Goal: Transaction & Acquisition: Purchase product/service

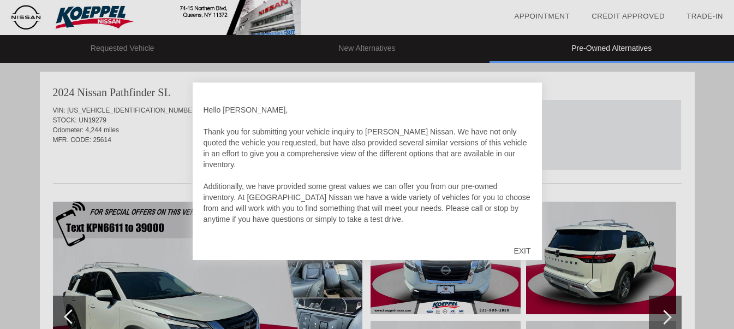
scroll to position [1120, 0]
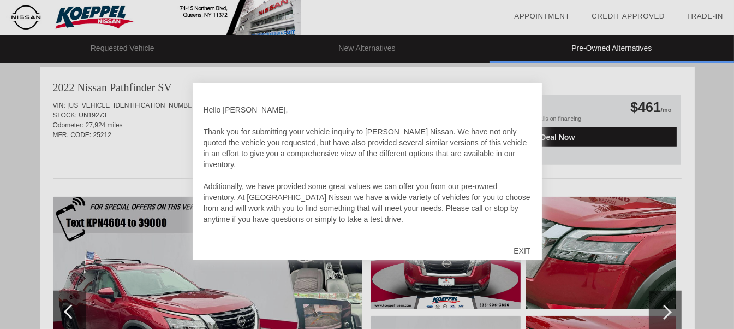
click at [519, 244] on div "EXIT" at bounding box center [522, 250] width 39 height 33
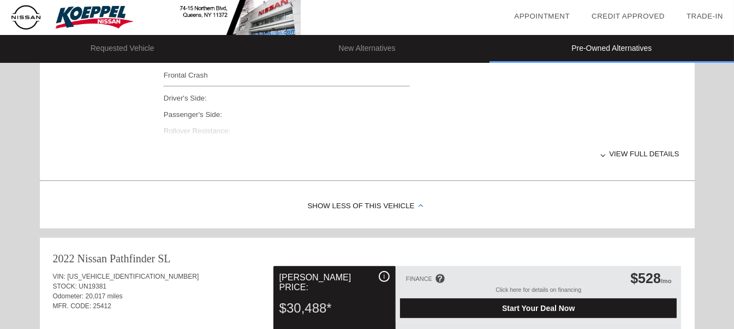
scroll to position [186, 0]
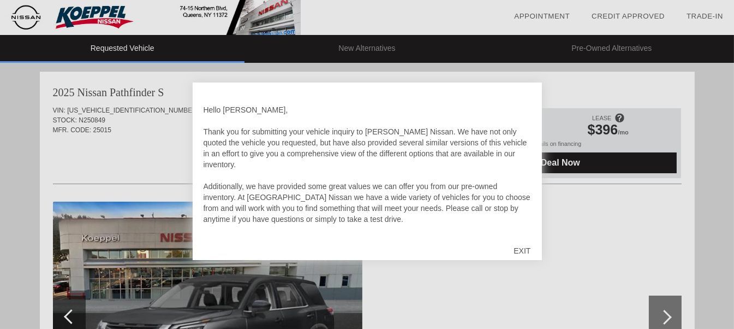
click at [523, 248] on div "EXIT" at bounding box center [522, 250] width 39 height 33
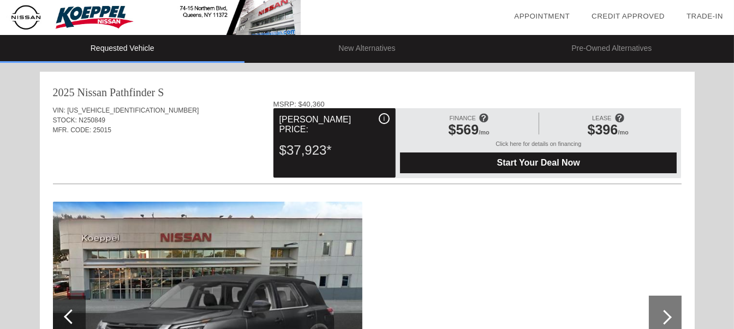
click at [379, 49] on li "New Alternatives" at bounding box center [367, 49] width 245 height 28
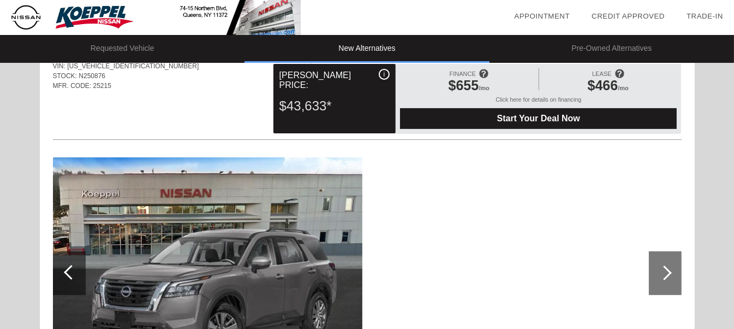
scroll to position [496, 0]
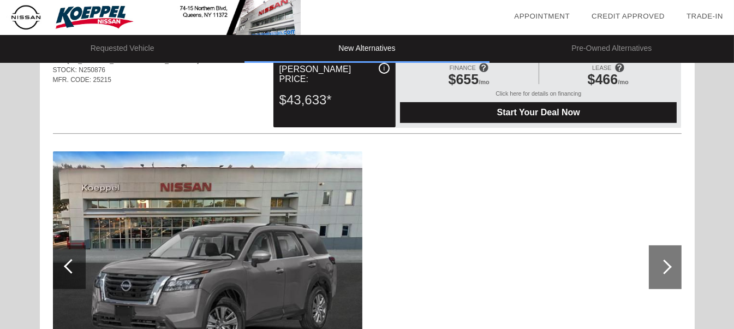
click at [491, 114] on span "Start Your Deal Now" at bounding box center [539, 113] width 250 height 10
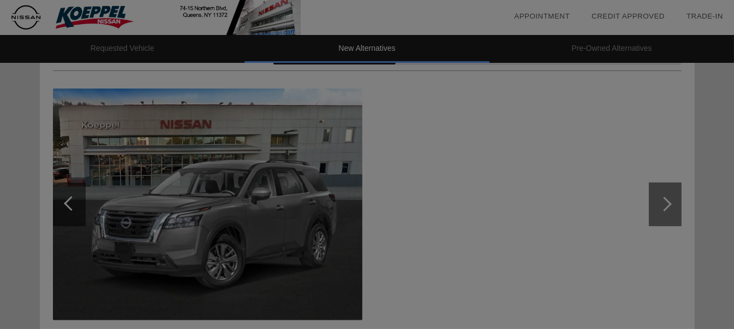
scroll to position [0, 0]
